Goal: Task Accomplishment & Management: Manage account settings

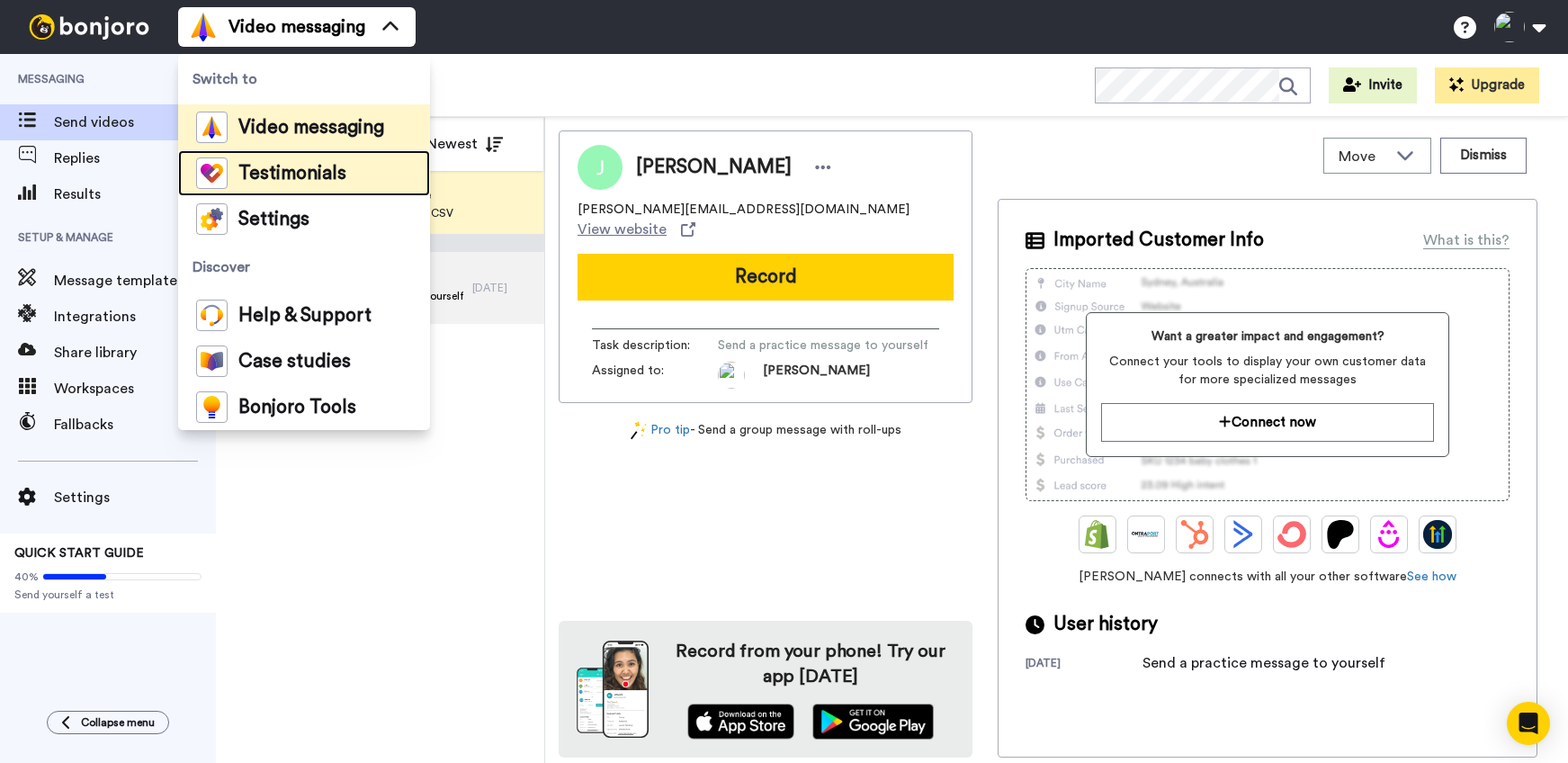
click at [300, 165] on span "Testimonials" at bounding box center [291, 174] width 108 height 18
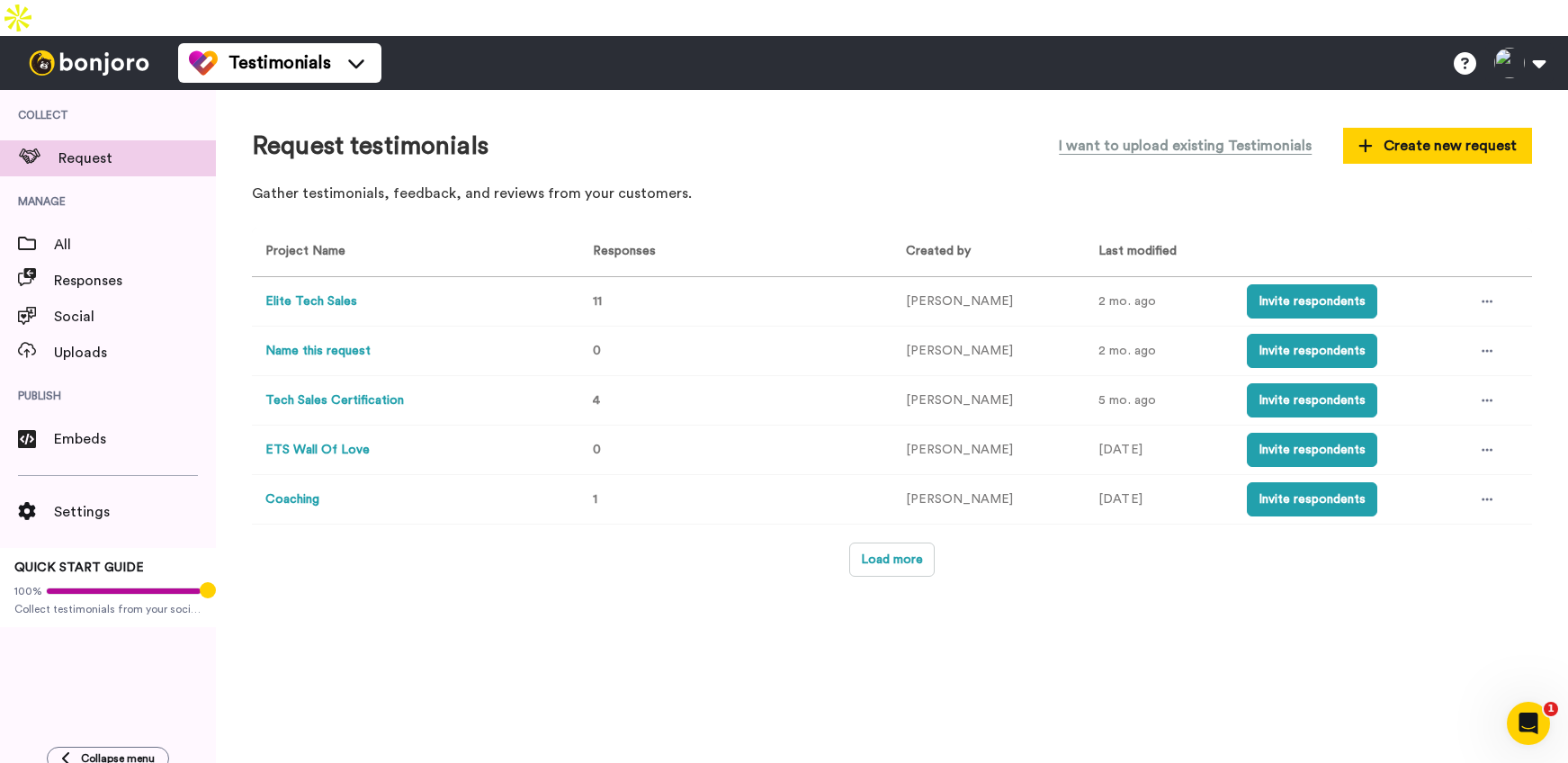
click at [339, 293] on button "Elite Tech Sales" at bounding box center [311, 301] width 92 height 19
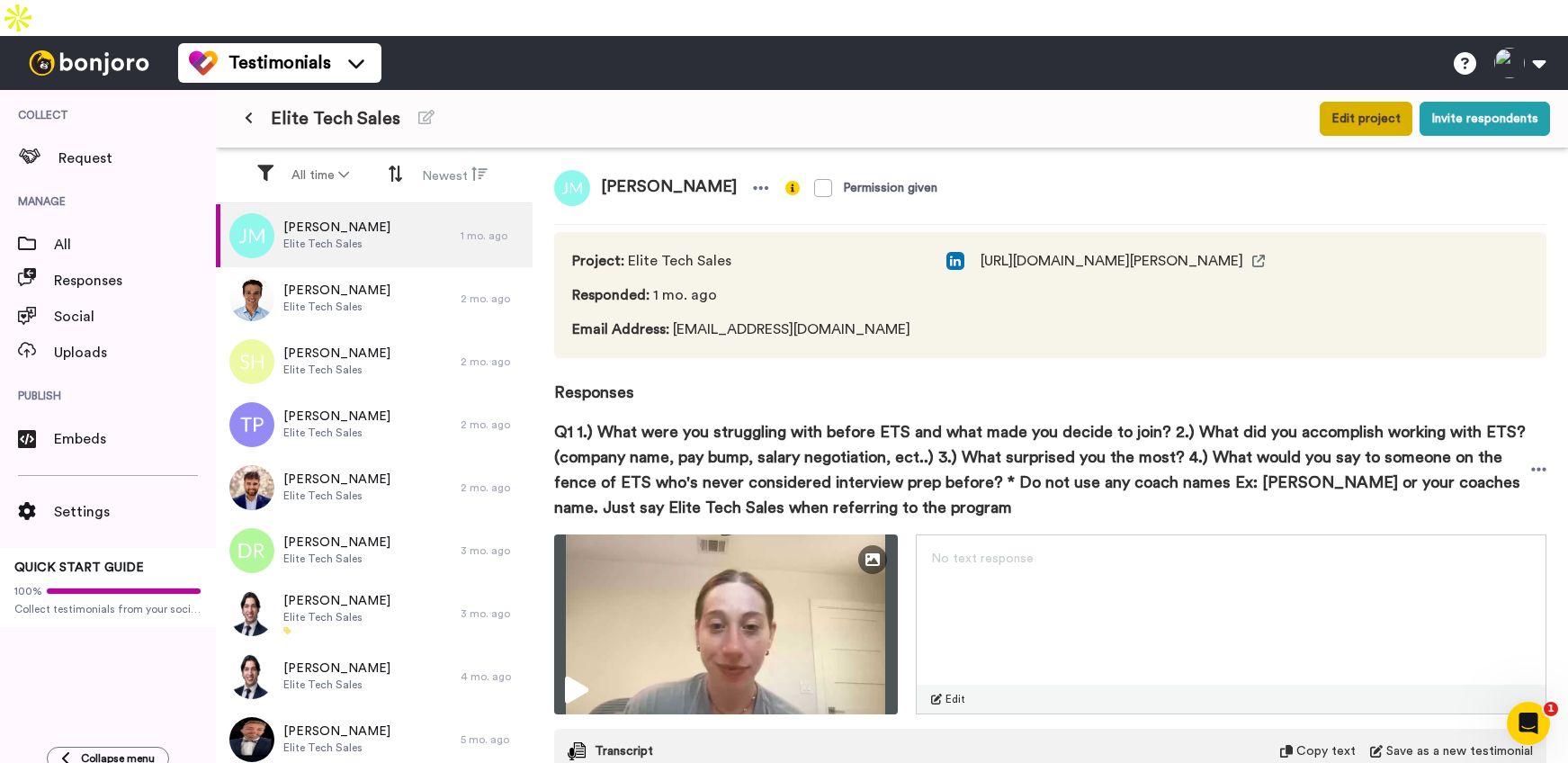
click at [1358, 102] on button "Edit project" at bounding box center [1366, 119] width 93 height 35
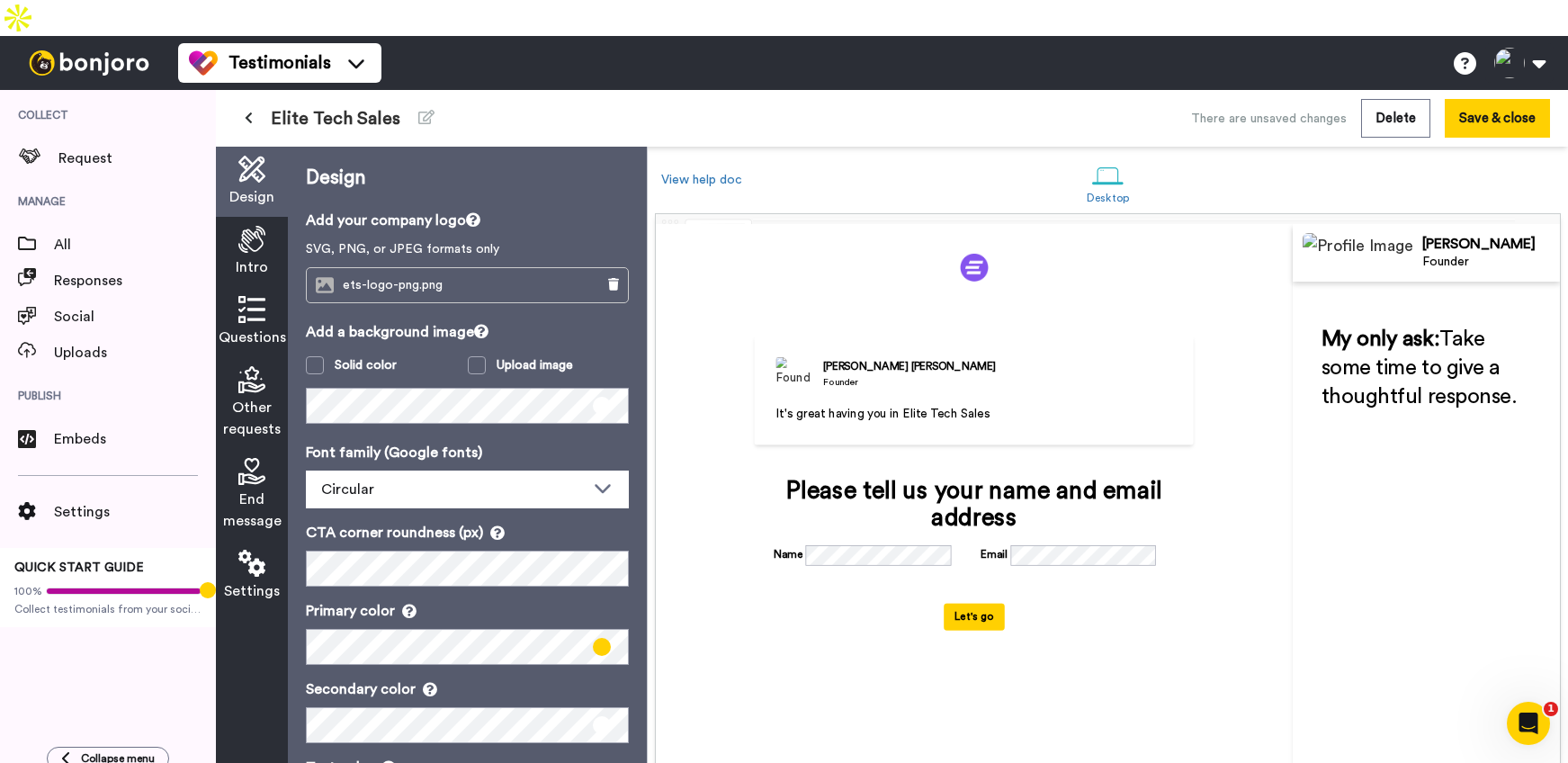
click at [236, 216] on div "Intro" at bounding box center [252, 251] width 72 height 70
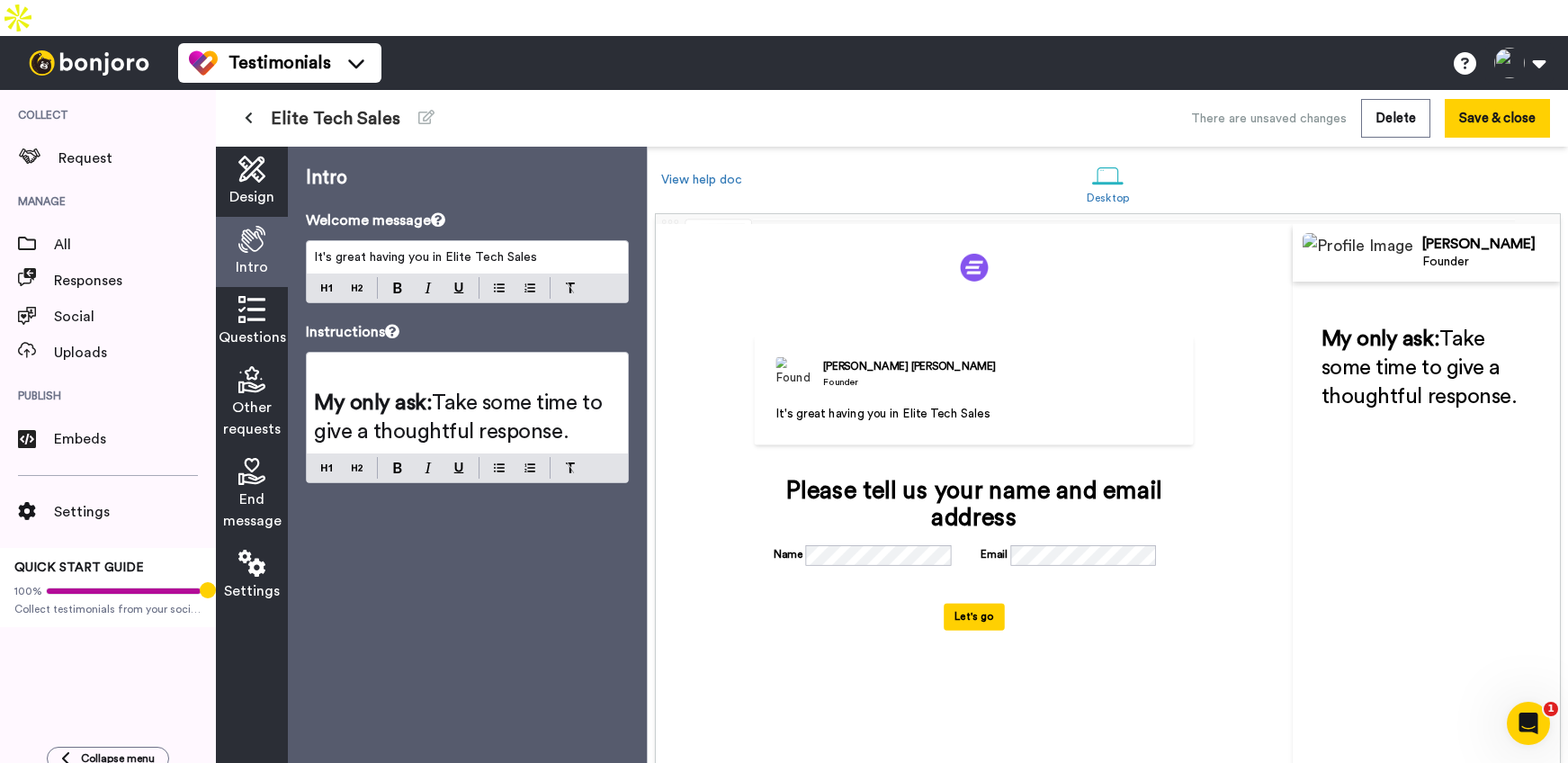
click at [250, 297] on icon at bounding box center [251, 309] width 27 height 27
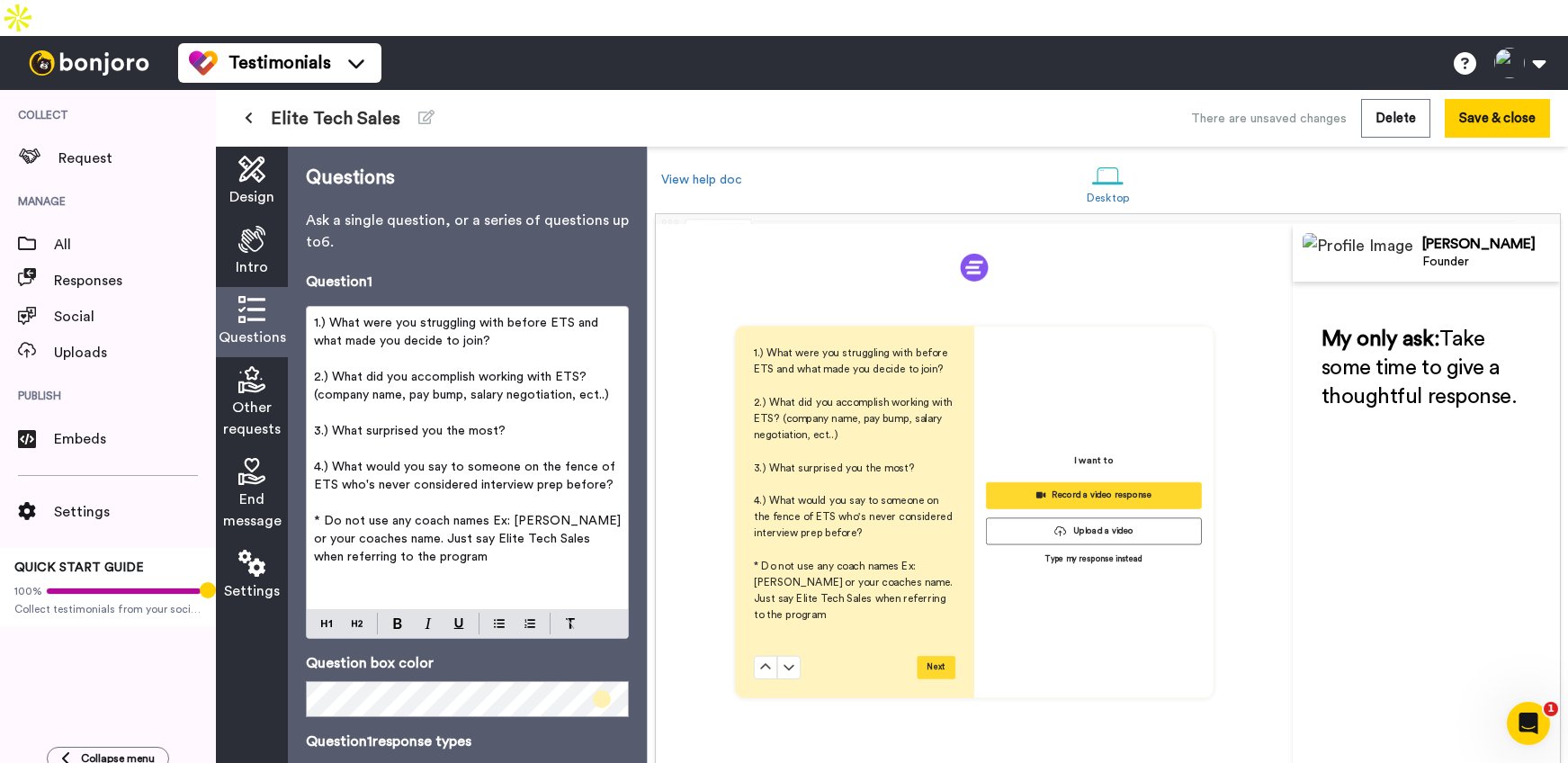
scroll to position [565, 0]
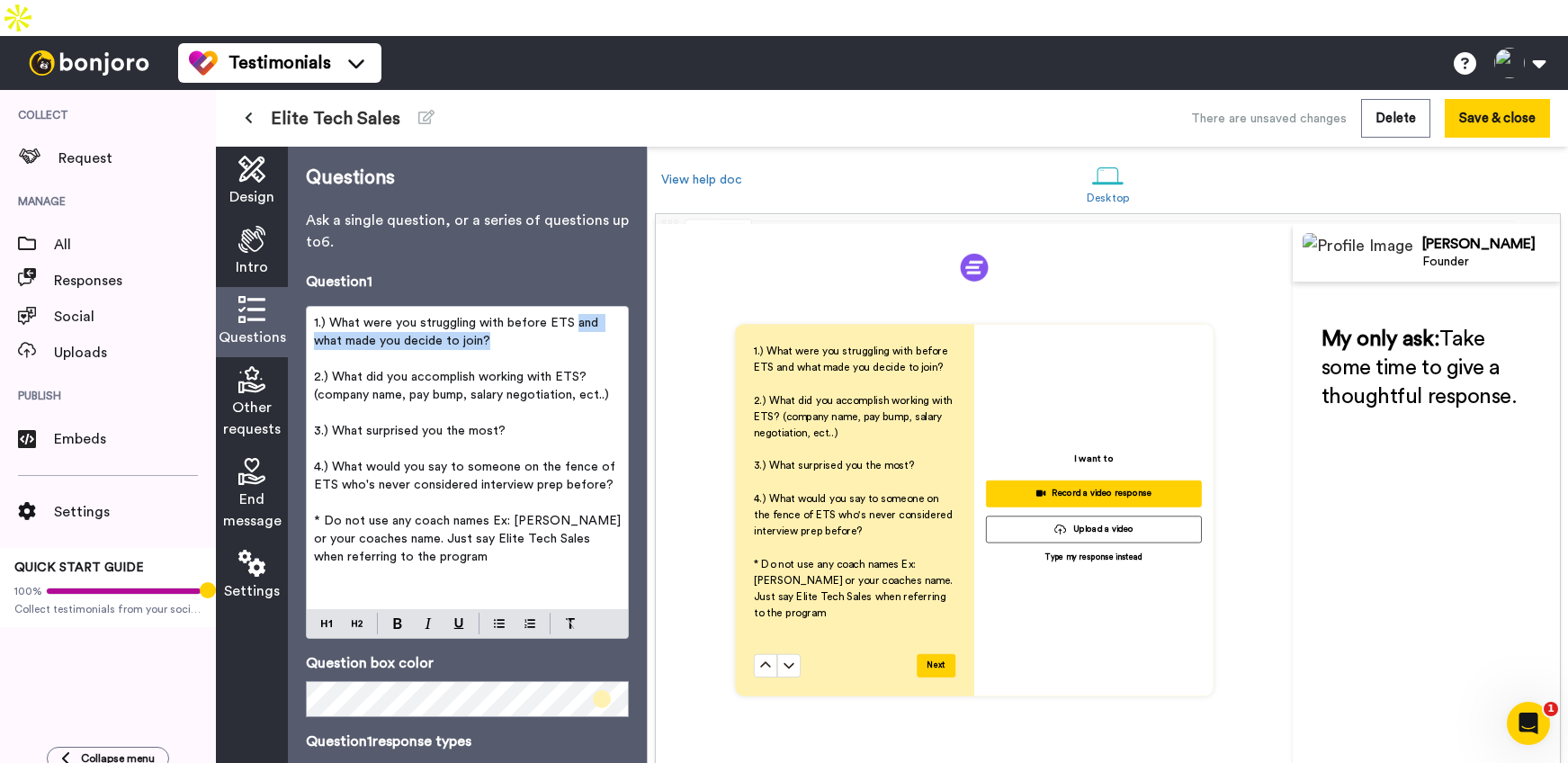
drag, startPoint x: 508, startPoint y: 301, endPoint x: 569, endPoint y: 281, distance: 64.2
click at [570, 314] on p "1.) What were you struggling with before ETS and what made you decide to join?" at bounding box center [467, 332] width 307 height 36
drag, startPoint x: 580, startPoint y: 341, endPoint x: 478, endPoint y: 338, distance: 102.0
click at [478, 371] on span "2.) What did you accomplish working with ETS? (company name, pay bump, salary n…" at bounding box center [461, 385] width 295 height 31
click at [519, 371] on span "2.) What did you accomplish with ELite Tech Sales? (company name, pay bump, sal…" at bounding box center [463, 385] width 299 height 31
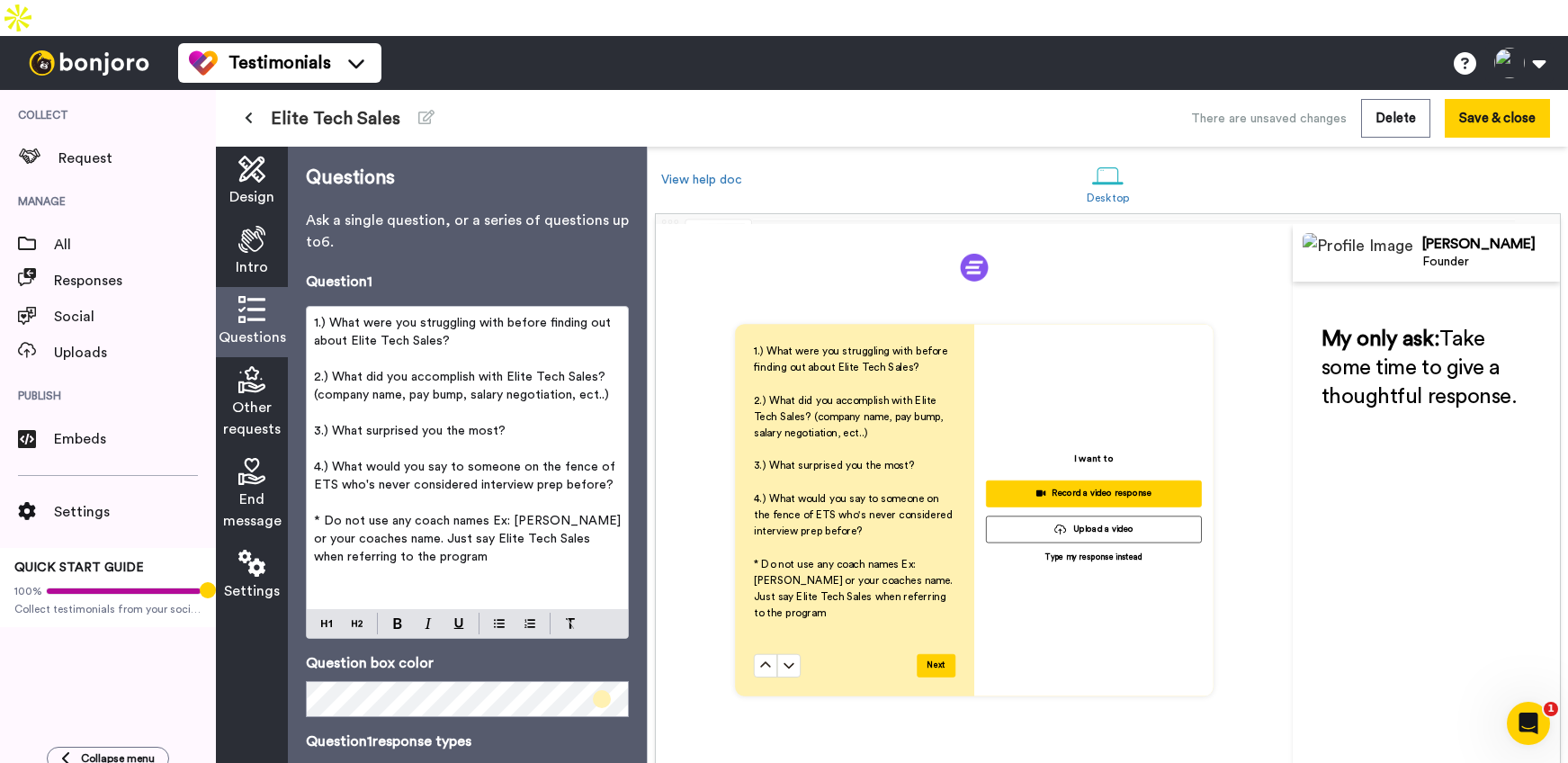
click at [596, 371] on span "2.) What did you accomplish with Elite Tech Sales? (company name, pay bump, sal…" at bounding box center [461, 385] width 295 height 31
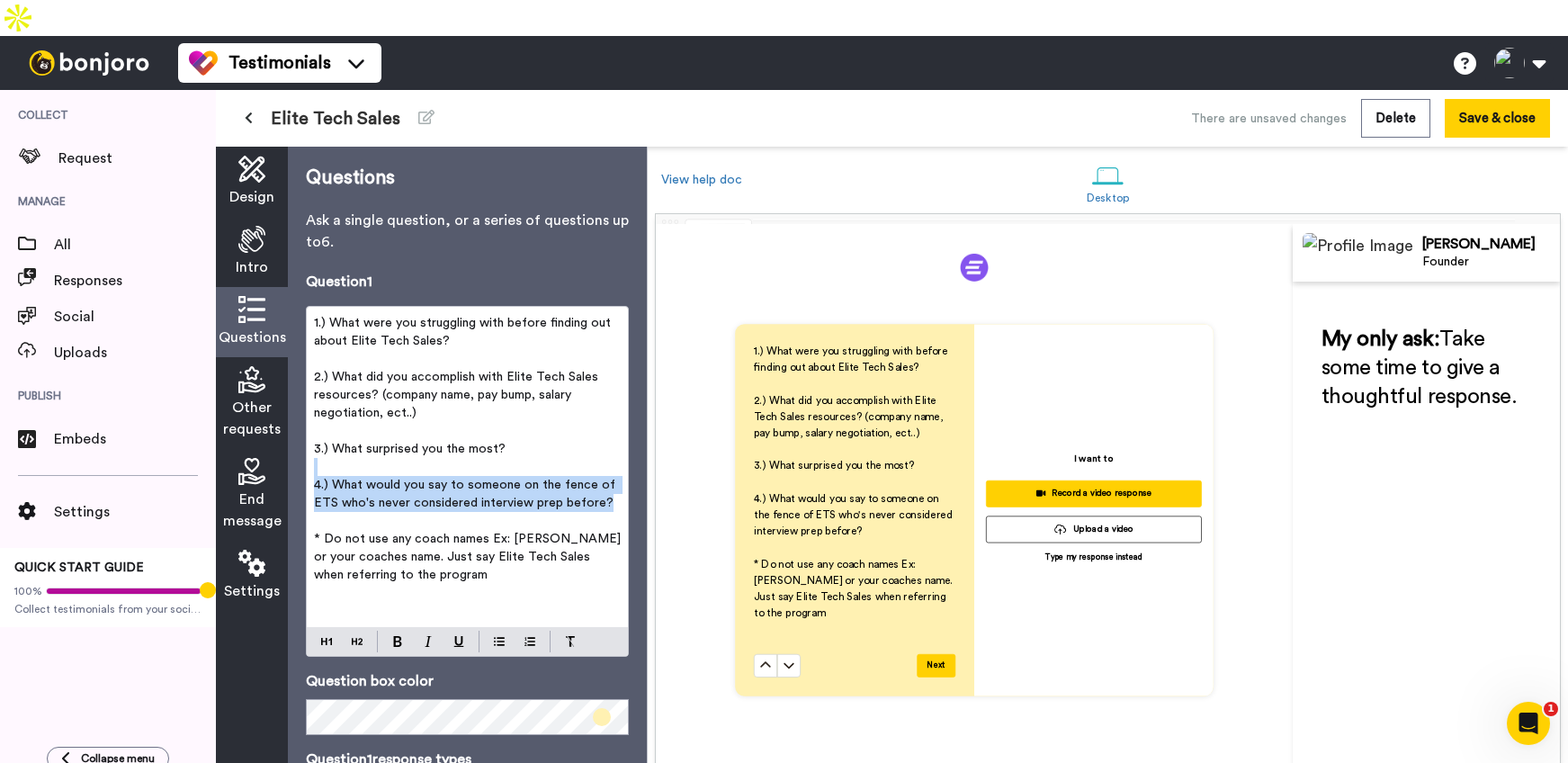
drag, startPoint x: 601, startPoint y: 466, endPoint x: 300, endPoint y: 440, distance: 302.1
click at [300, 440] on div "Questions Ask a single question, or a series of questions up to 6 . Question 1 …" at bounding box center [466, 472] width 359 height 652
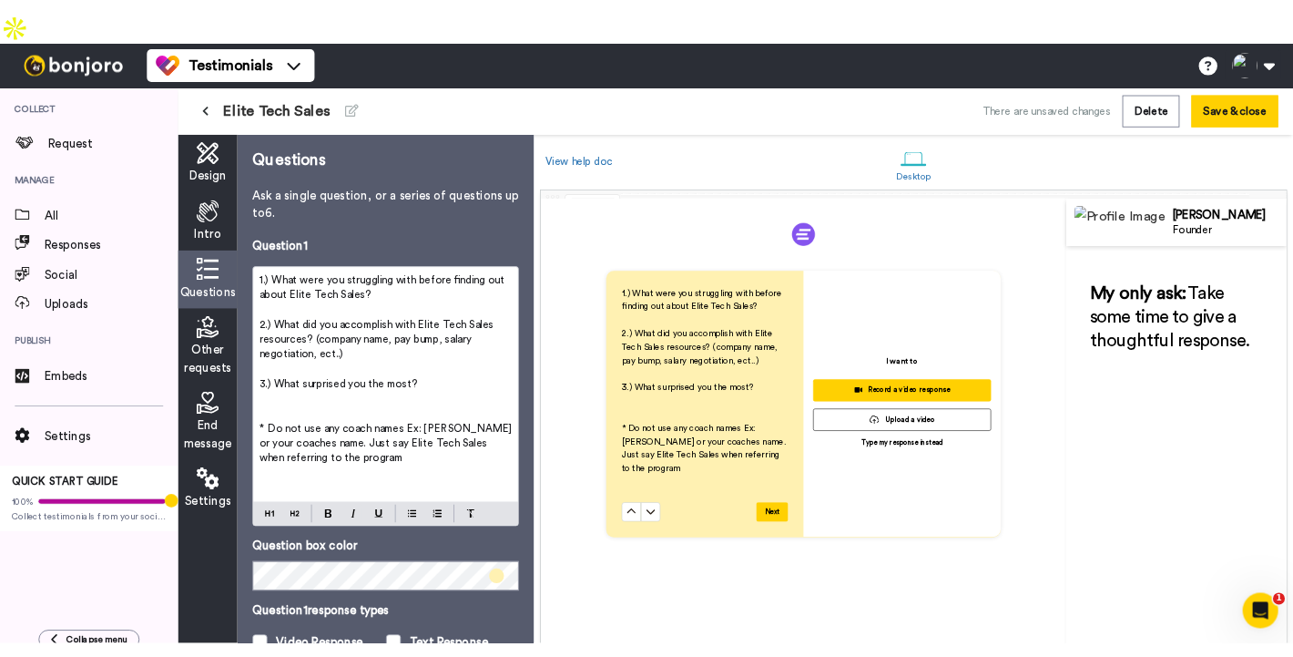
scroll to position [586, 0]
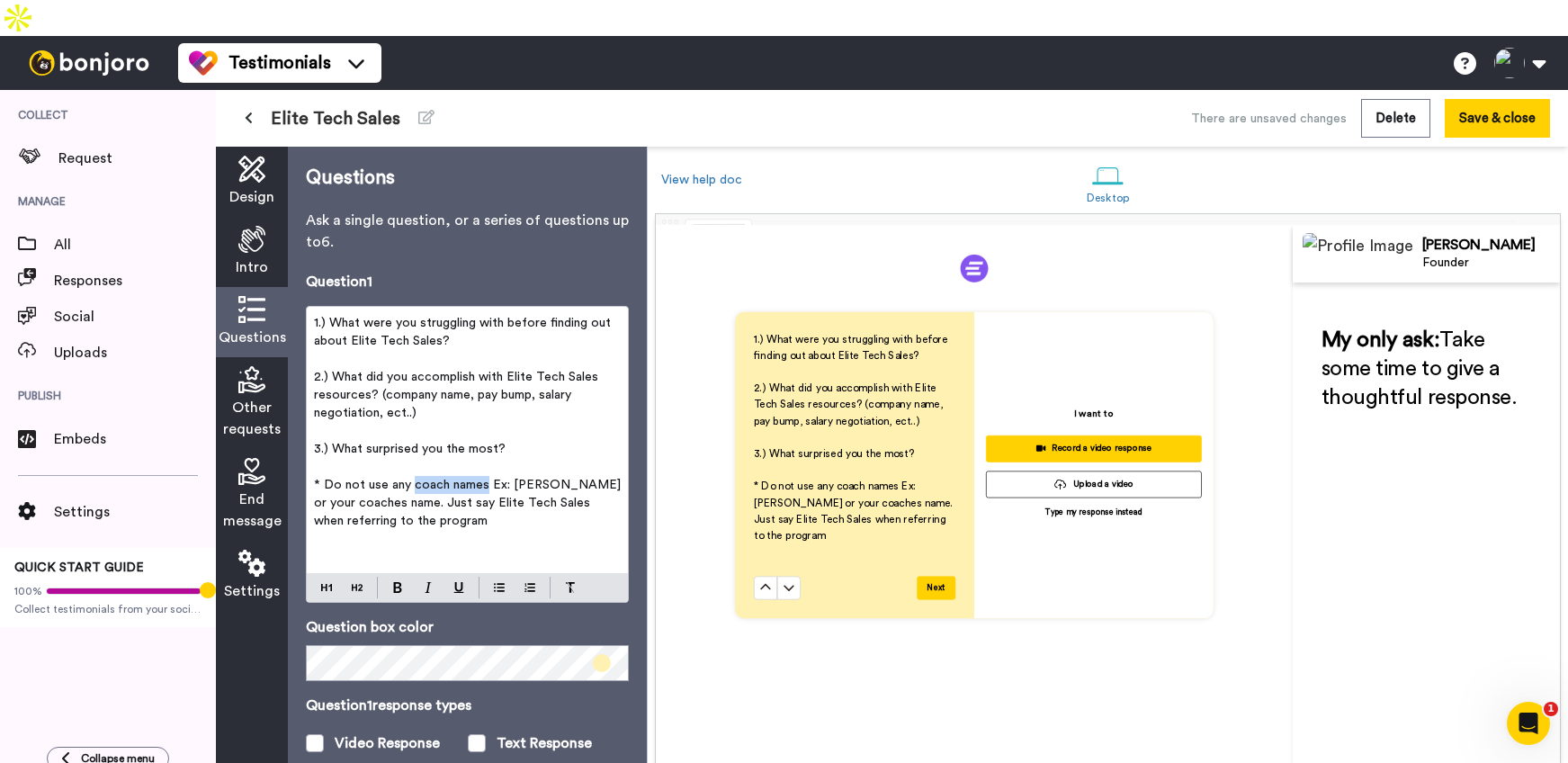
drag, startPoint x: 482, startPoint y: 449, endPoint x: 412, endPoint y: 451, distance: 70.0
click at [412, 479] on span "* Do not use any coach names Ex: [PERSON_NAME] or your coaches name. Just say E…" at bounding box center [469, 503] width 310 height 48
drag, startPoint x: 346, startPoint y: 466, endPoint x: 491, endPoint y: 450, distance: 145.9
click at [491, 479] on span "* Do not use any names Ex: [PERSON_NAME] or your coaches name. Just say Elite T…" at bounding box center [462, 503] width 297 height 48
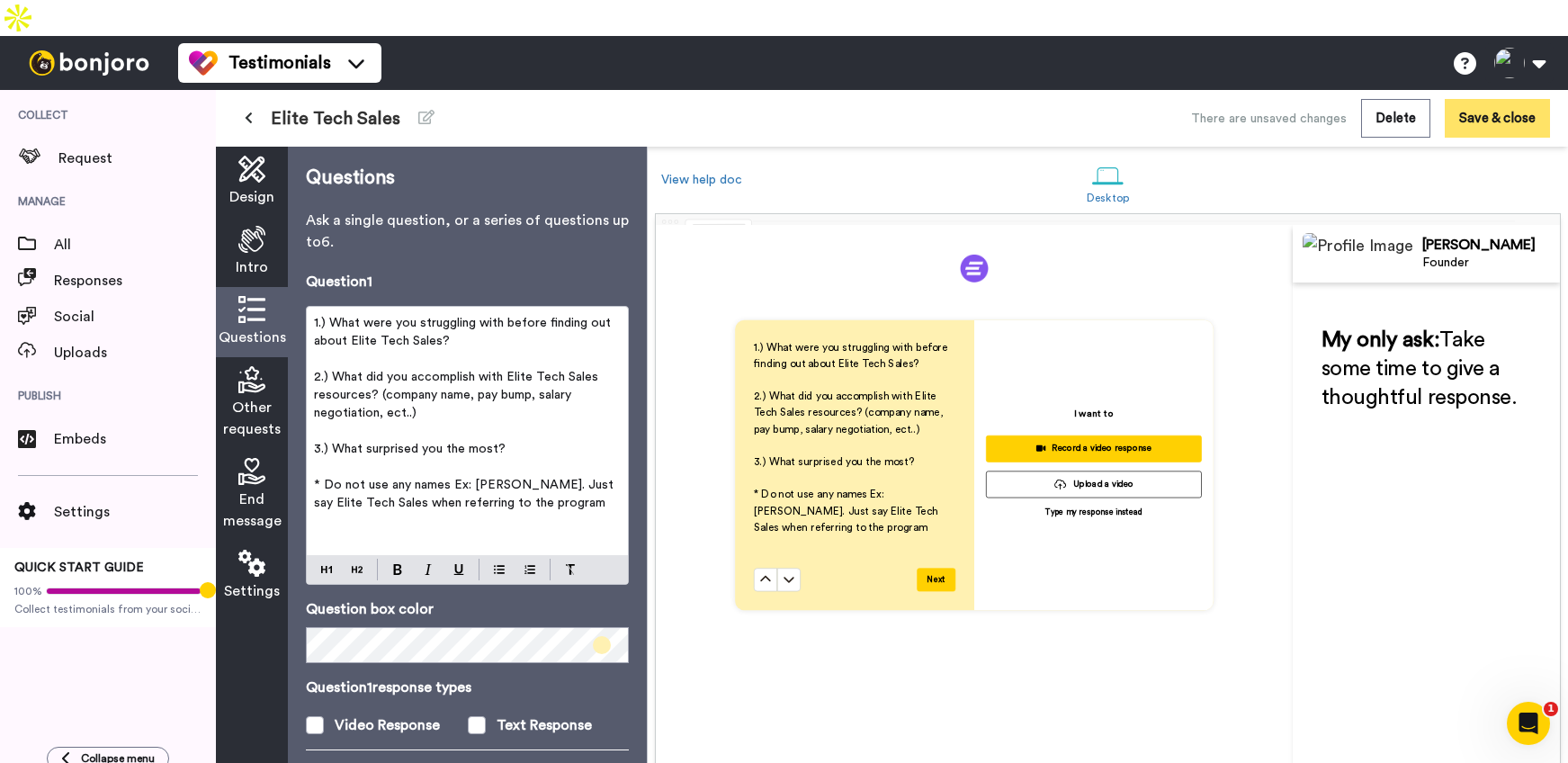
click at [1457, 99] on button "Save & close" at bounding box center [1498, 118] width 106 height 39
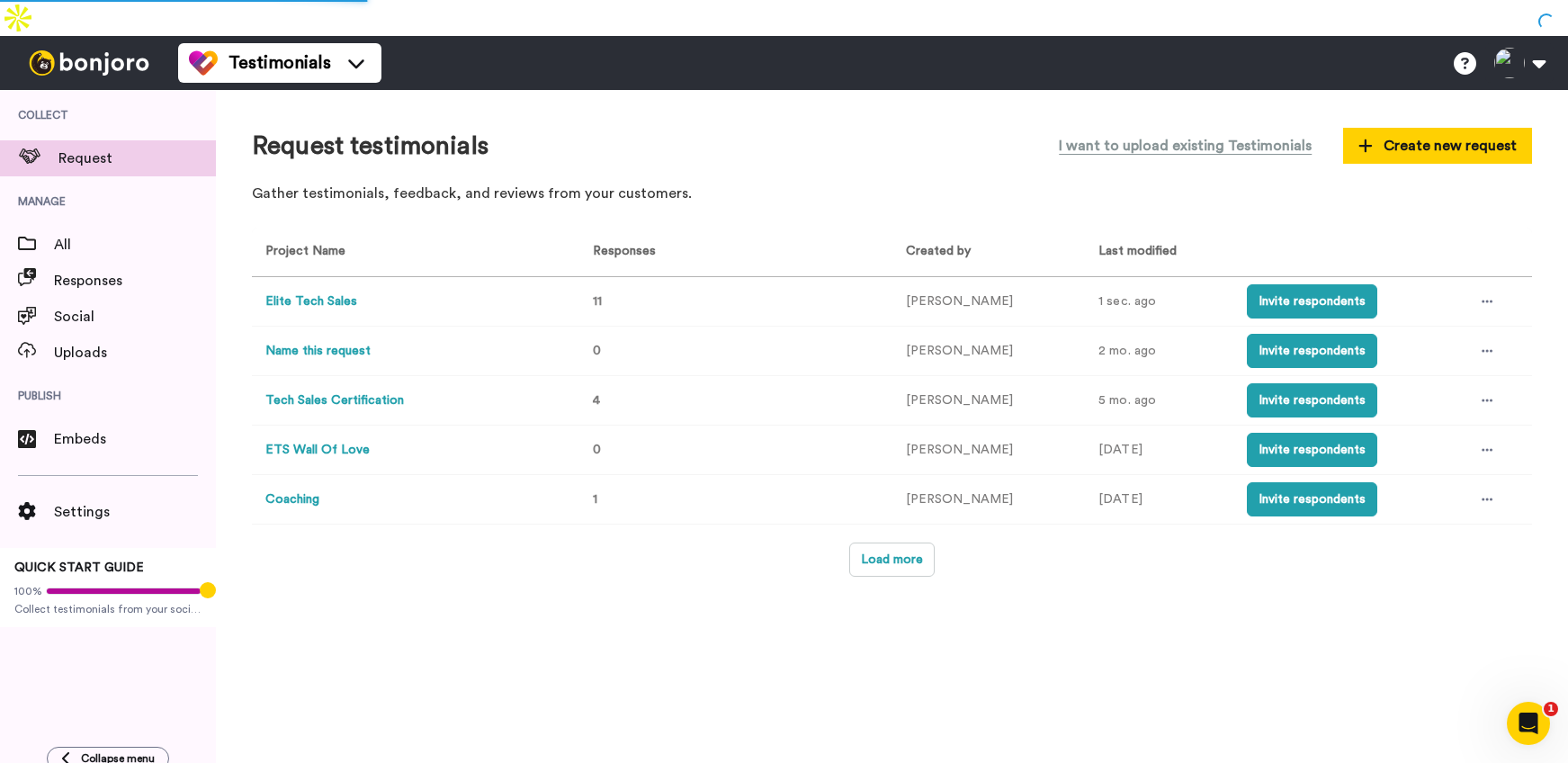
click at [1267, 227] on th at bounding box center [1348, 252] width 227 height 49
click at [1274, 285] on button "Invite respondents" at bounding box center [1312, 301] width 130 height 35
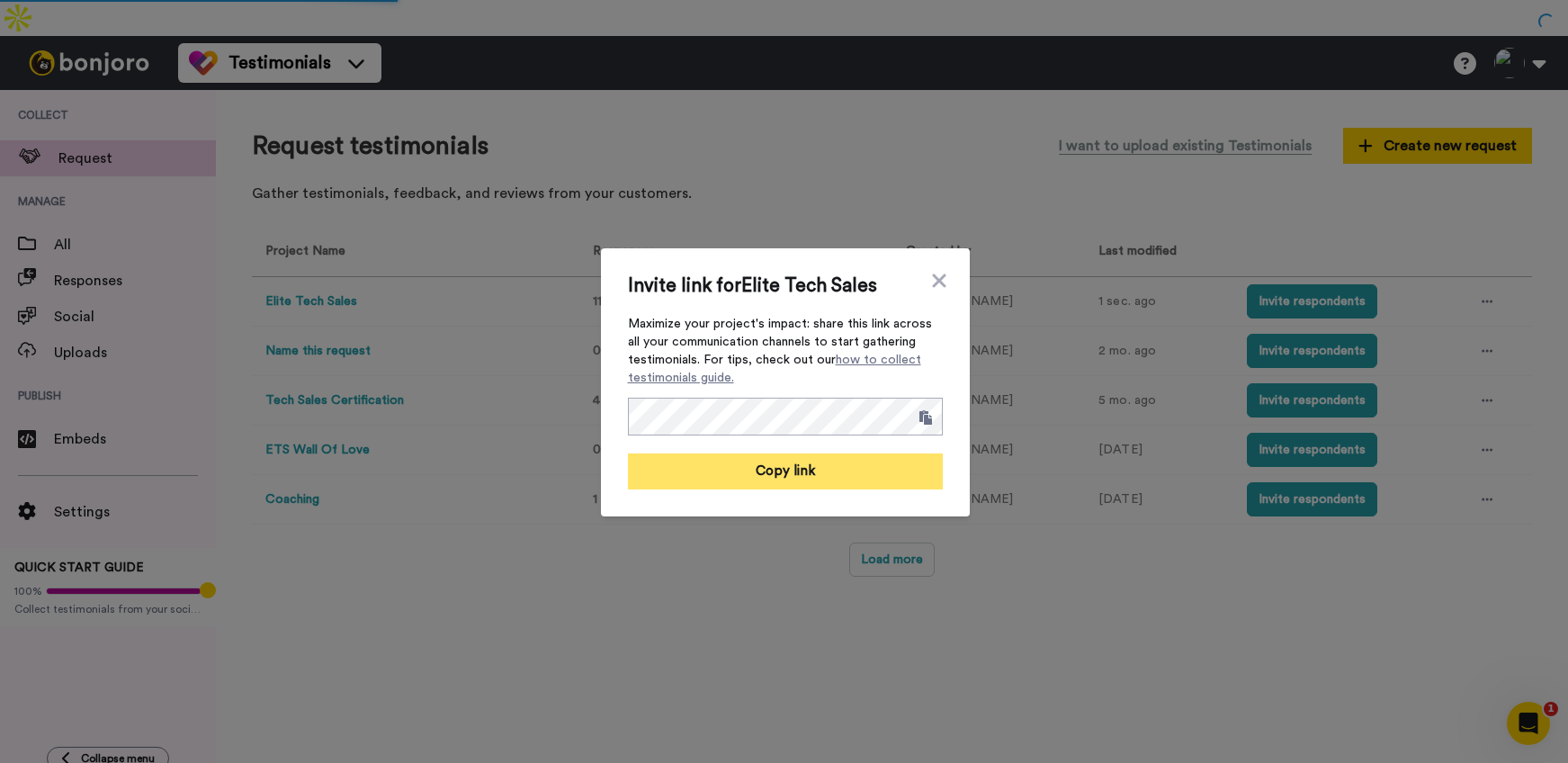
click at [845, 467] on button "Copy link" at bounding box center [785, 471] width 315 height 36
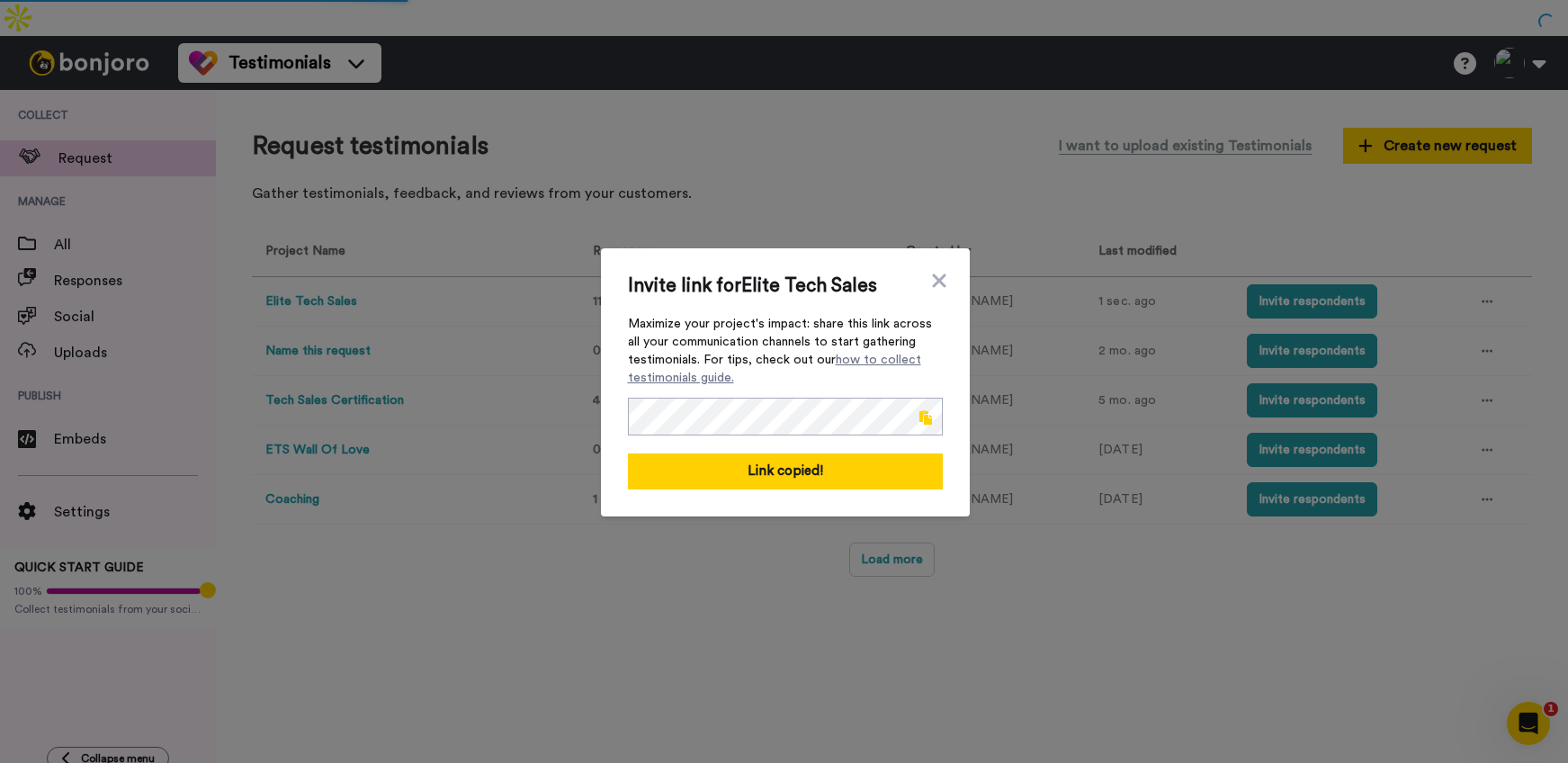
click at [327, 258] on div "Invite link for Elite Tech Sales Maximize your project's impact: share this lin…" at bounding box center [784, 382] width 1568 height 763
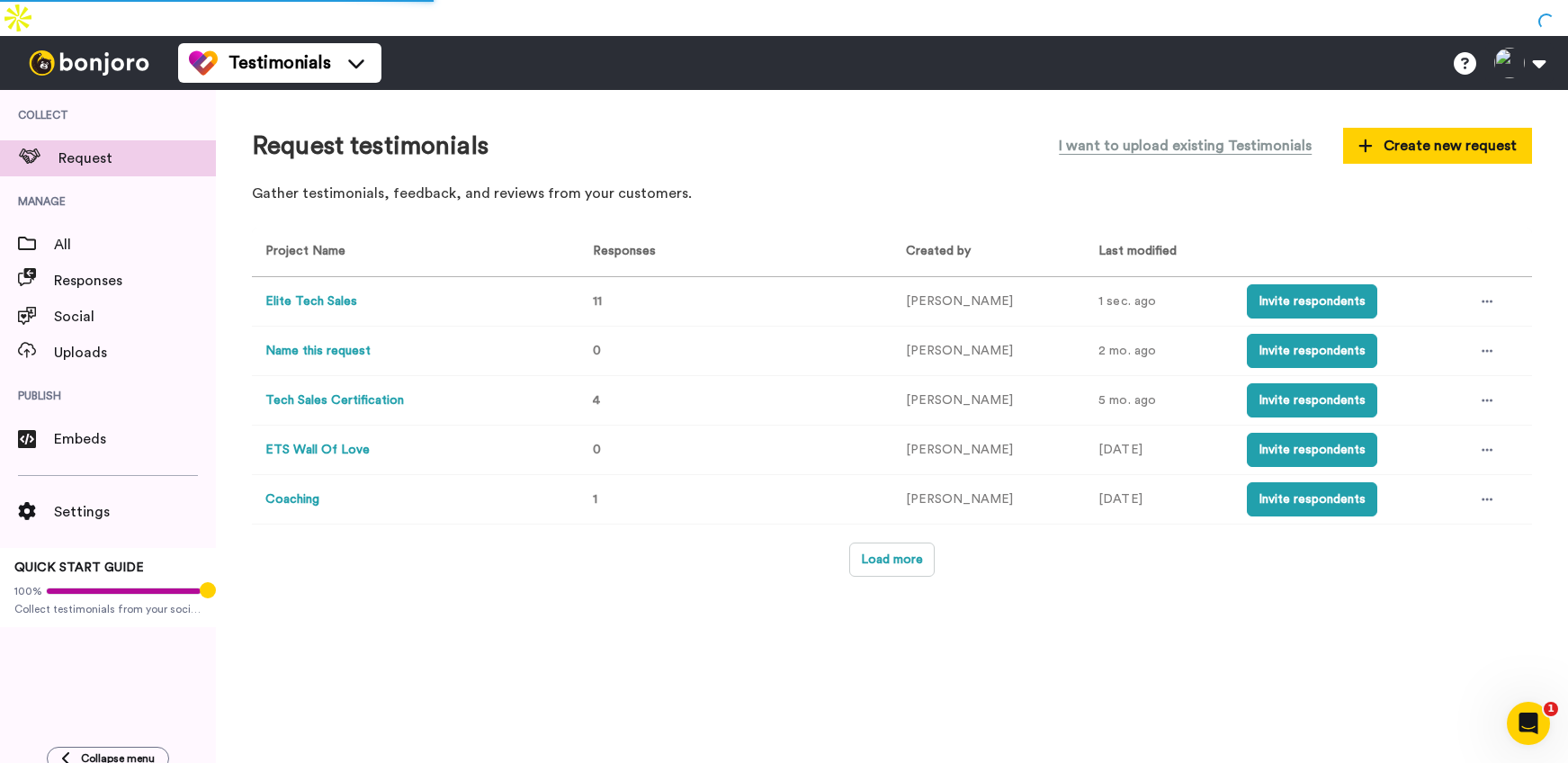
click at [274, 293] on button "Elite Tech Sales" at bounding box center [311, 301] width 92 height 19
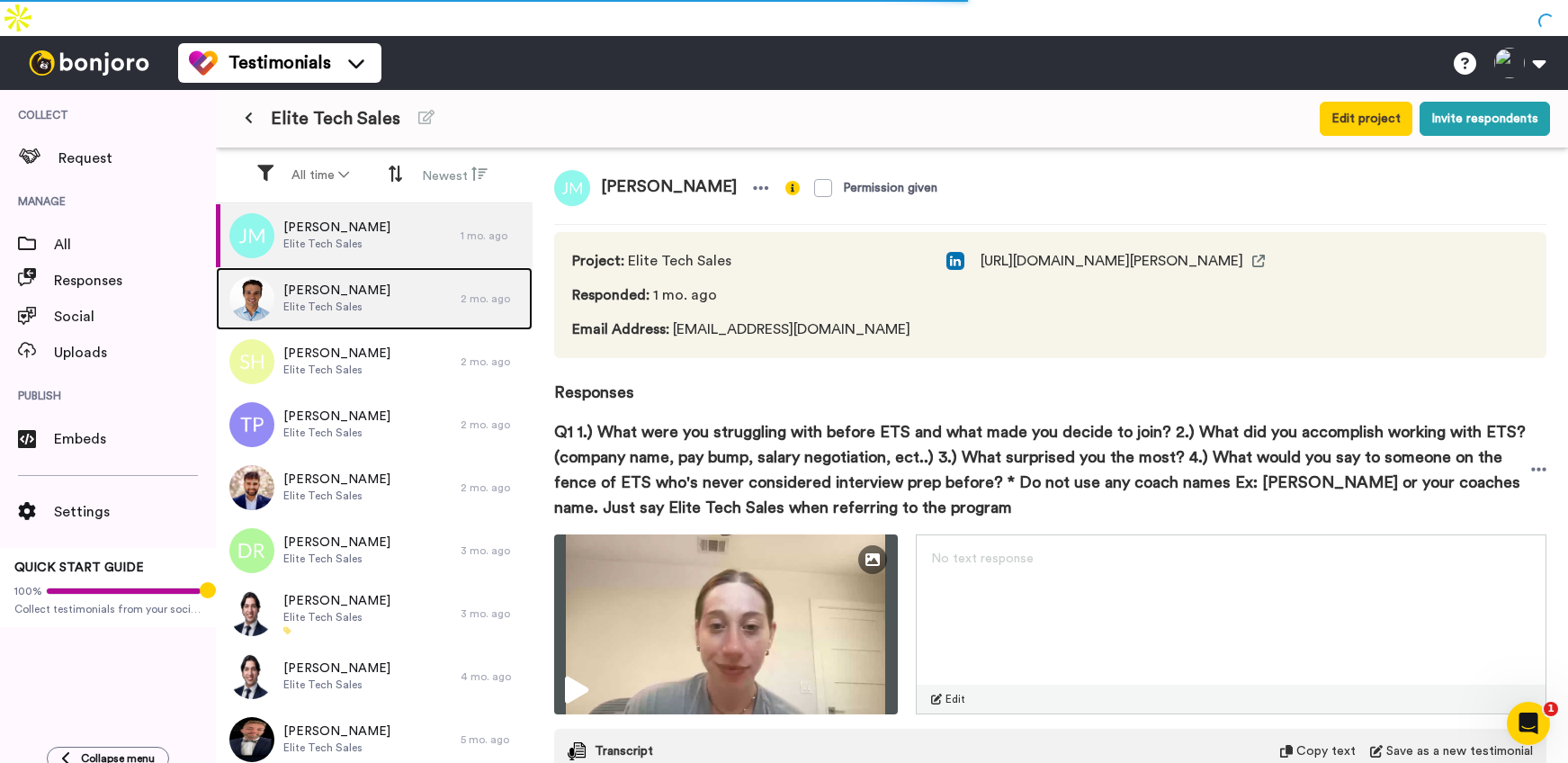
click at [348, 299] on span "Elite Tech Sales" at bounding box center [337, 306] width 107 height 15
